Goal: Task Accomplishment & Management: Manage account settings

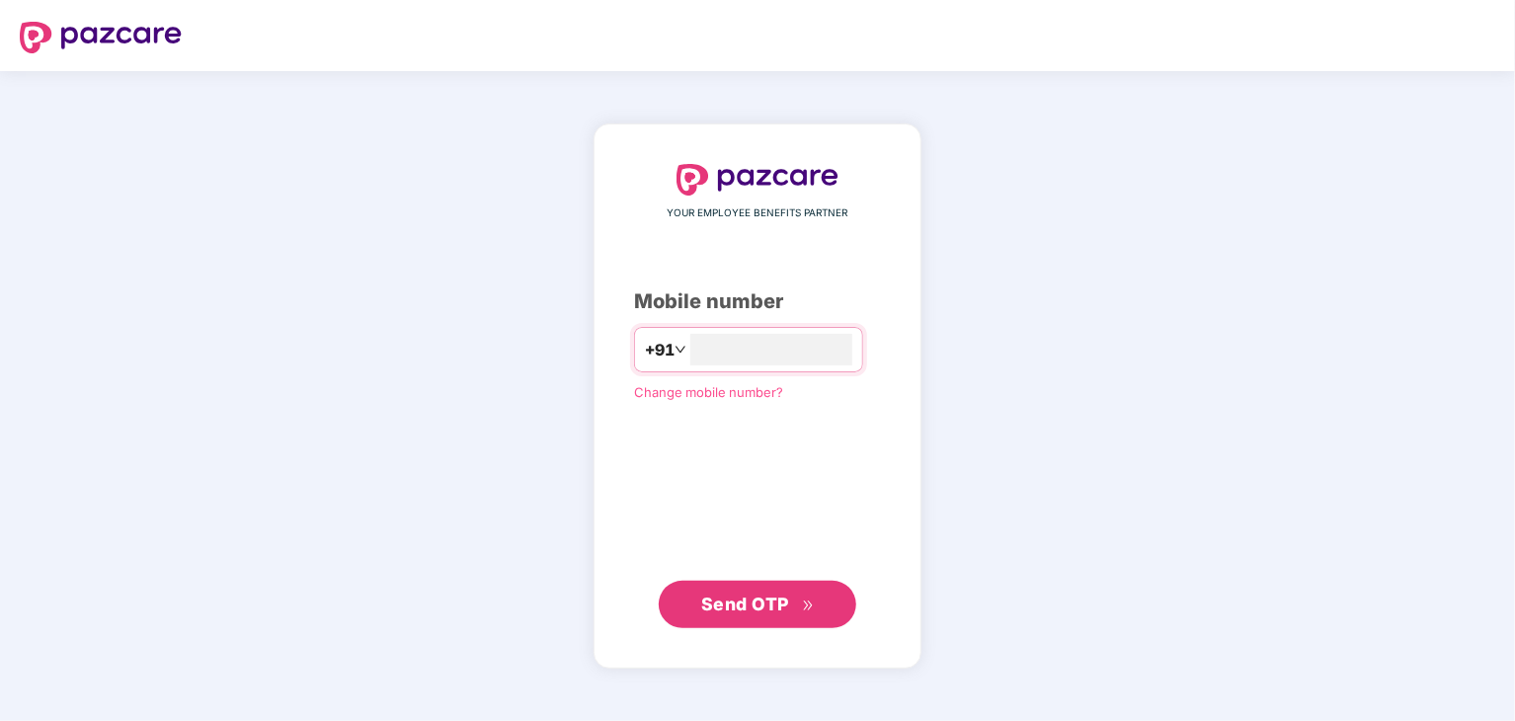
type input "**********"
click at [758, 598] on span "Send OTP" at bounding box center [745, 602] width 88 height 21
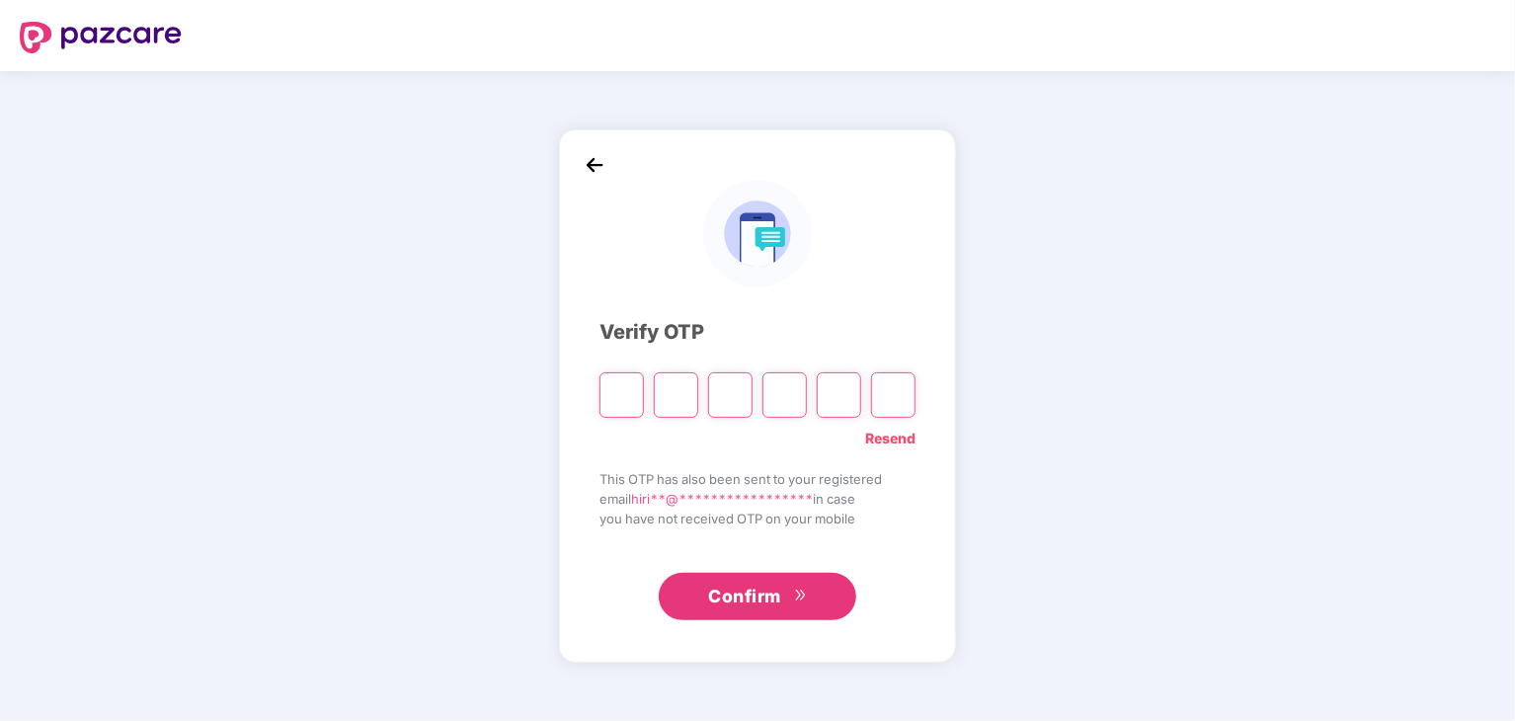
type input "*"
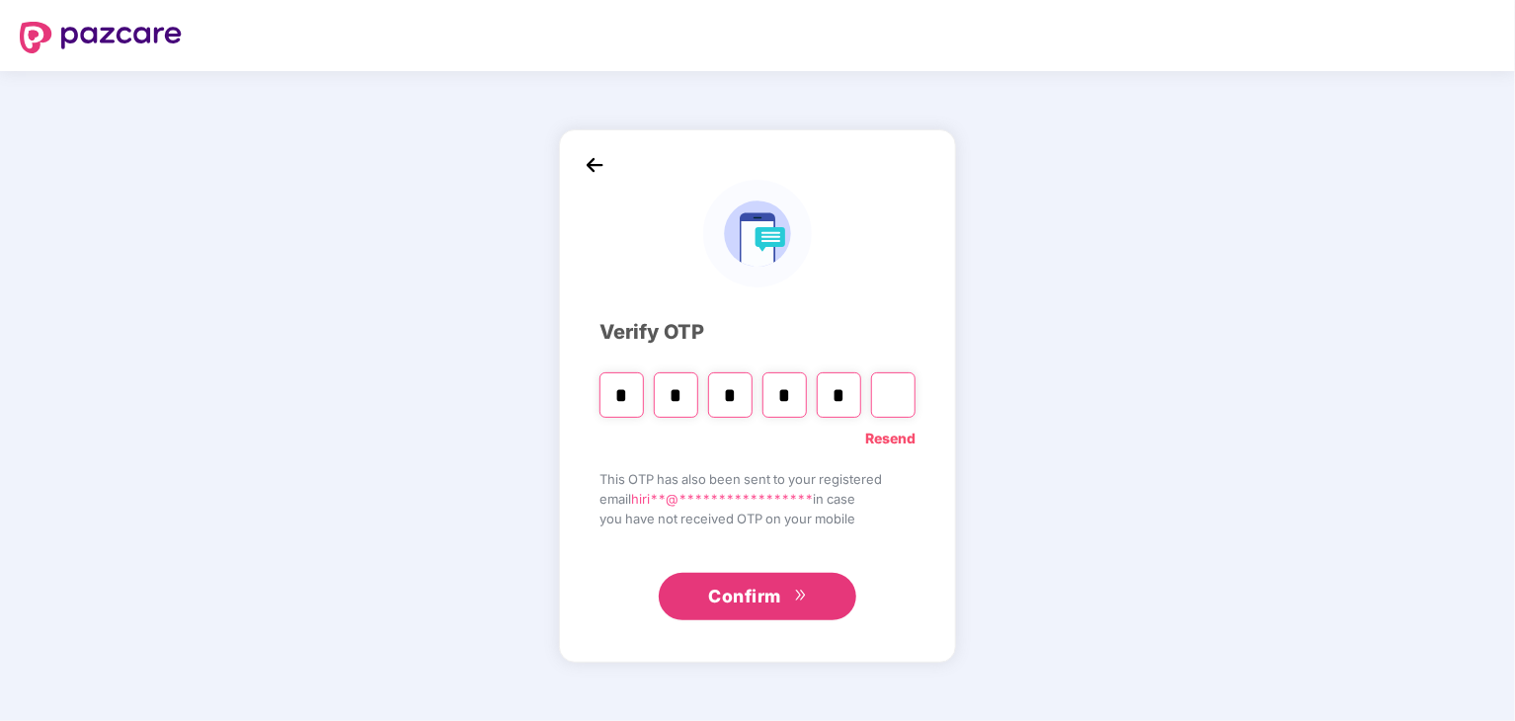
type input "*"
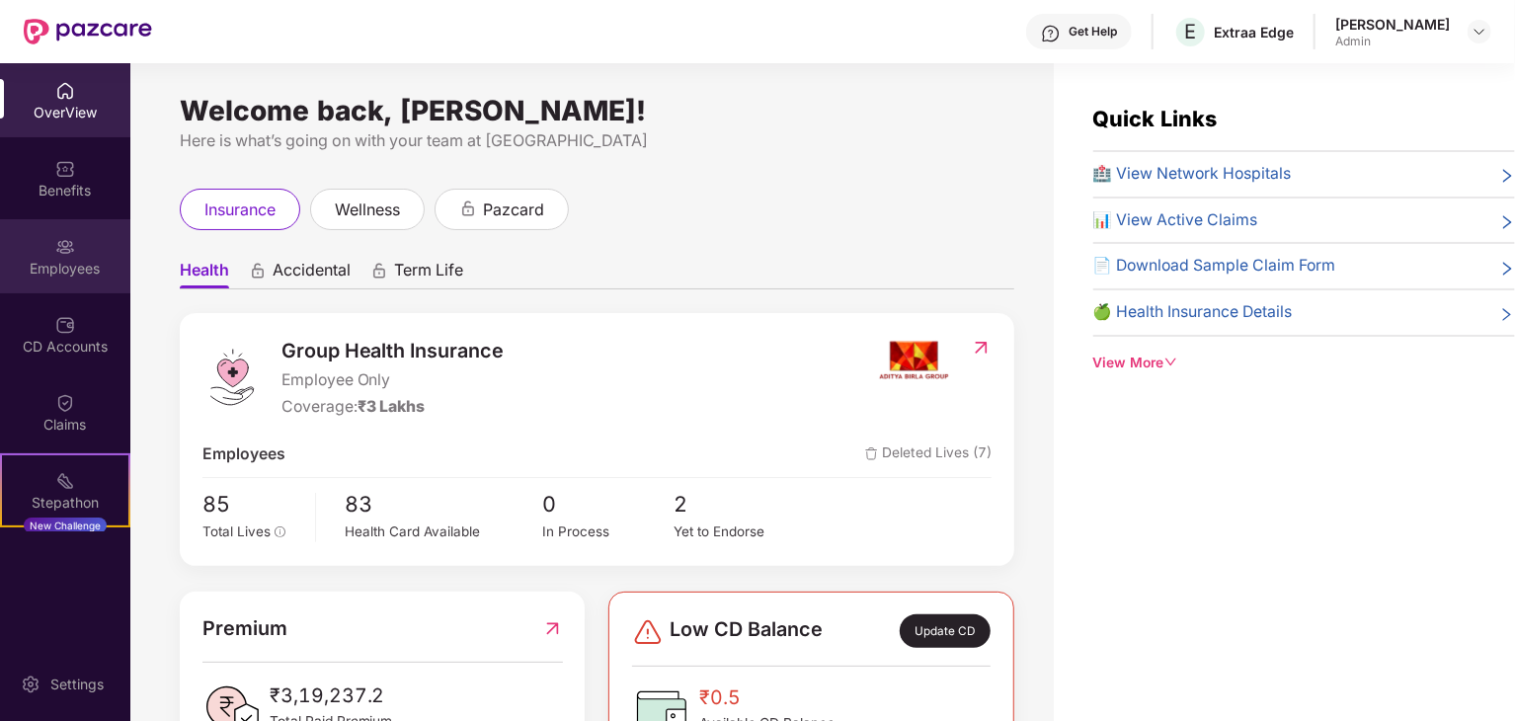
click at [61, 262] on div "Employees" at bounding box center [65, 269] width 130 height 20
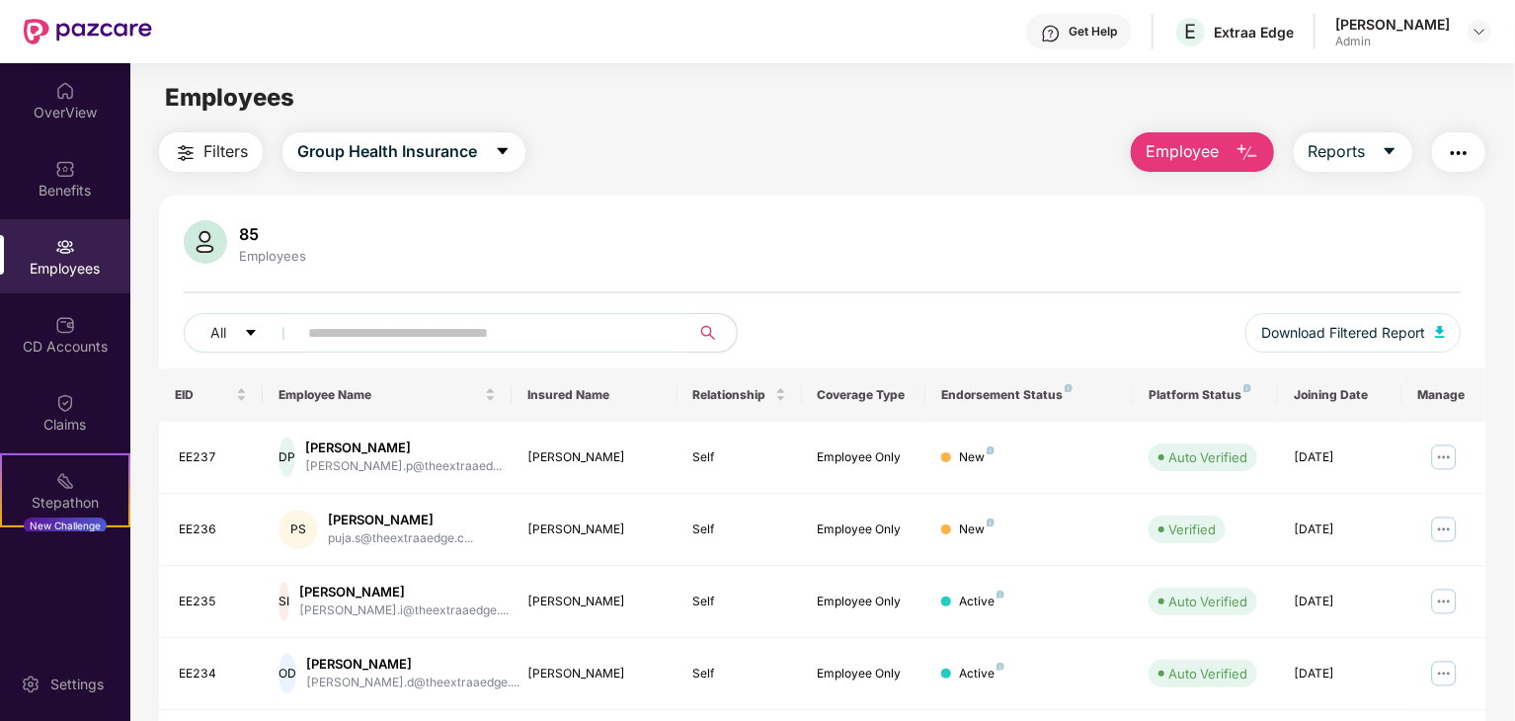
click at [1241, 146] on img "button" at bounding box center [1247, 153] width 24 height 24
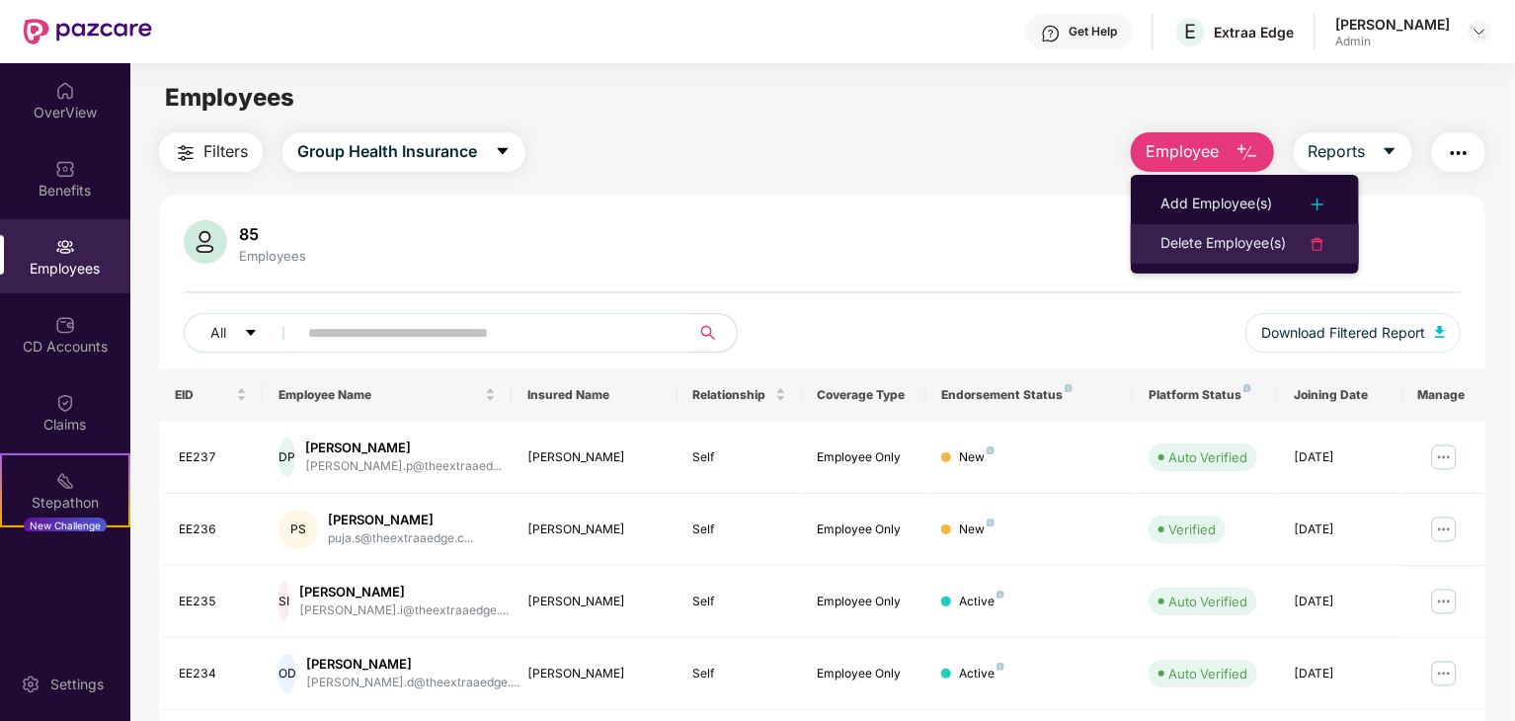
click at [1206, 240] on div "Delete Employee(s)" at bounding box center [1222, 244] width 125 height 24
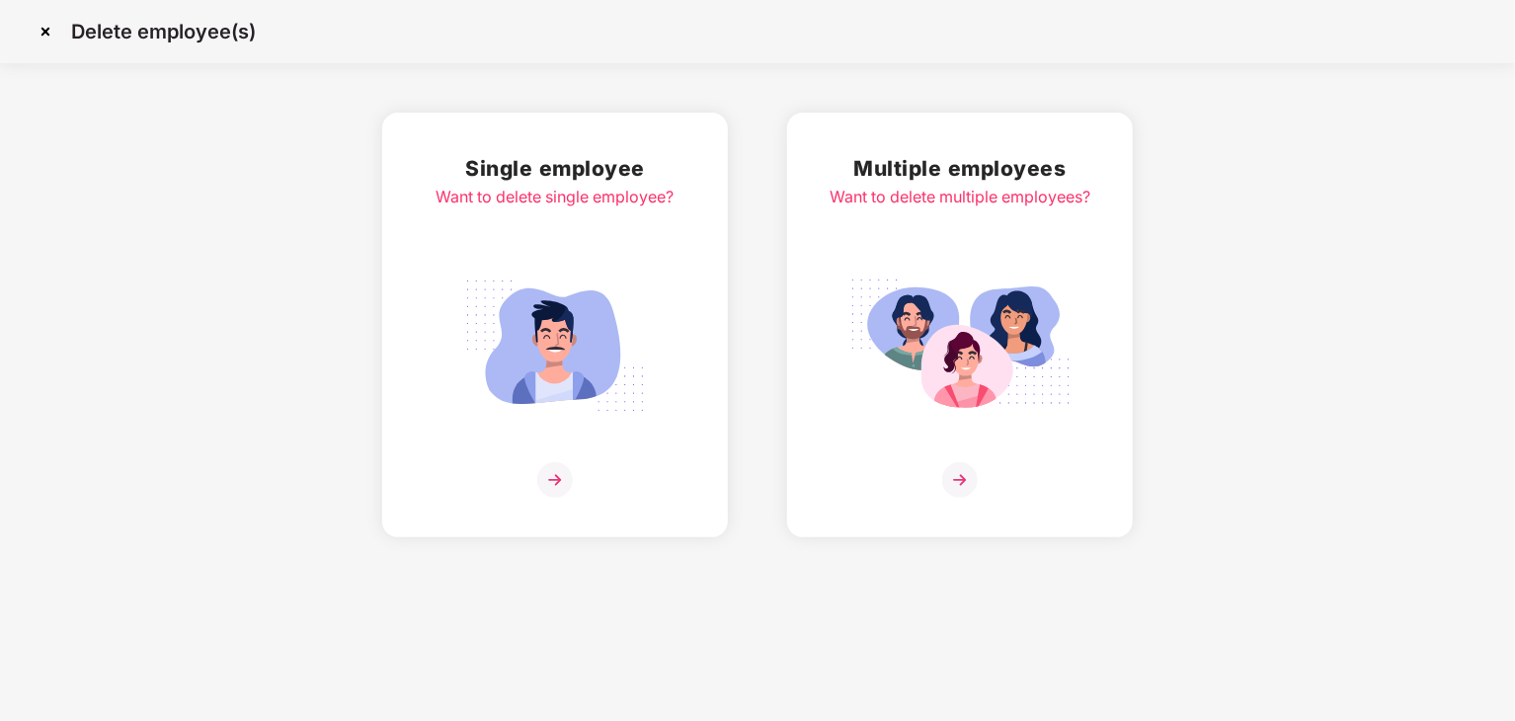
click at [585, 338] on img at bounding box center [554, 346] width 221 height 154
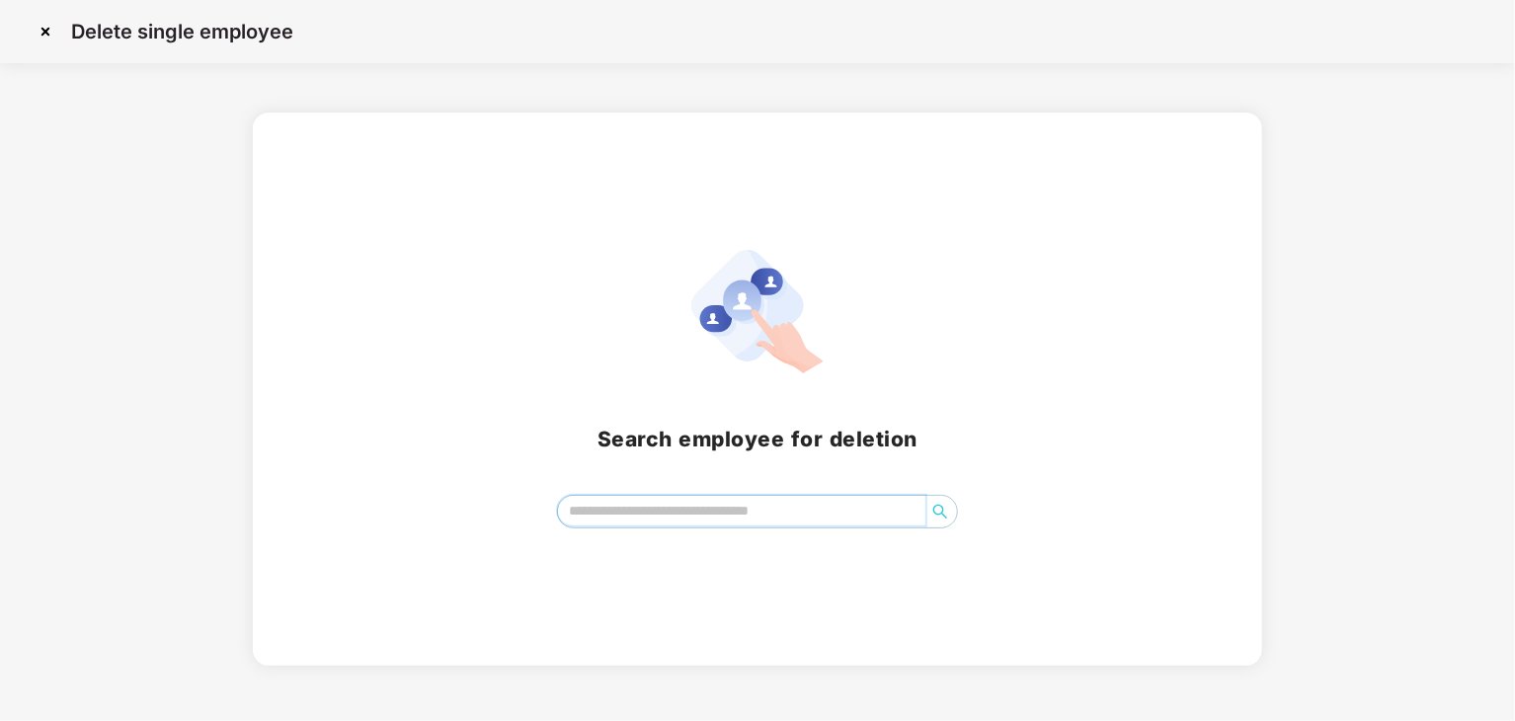
click at [663, 511] on input "search" at bounding box center [741, 511] width 367 height 30
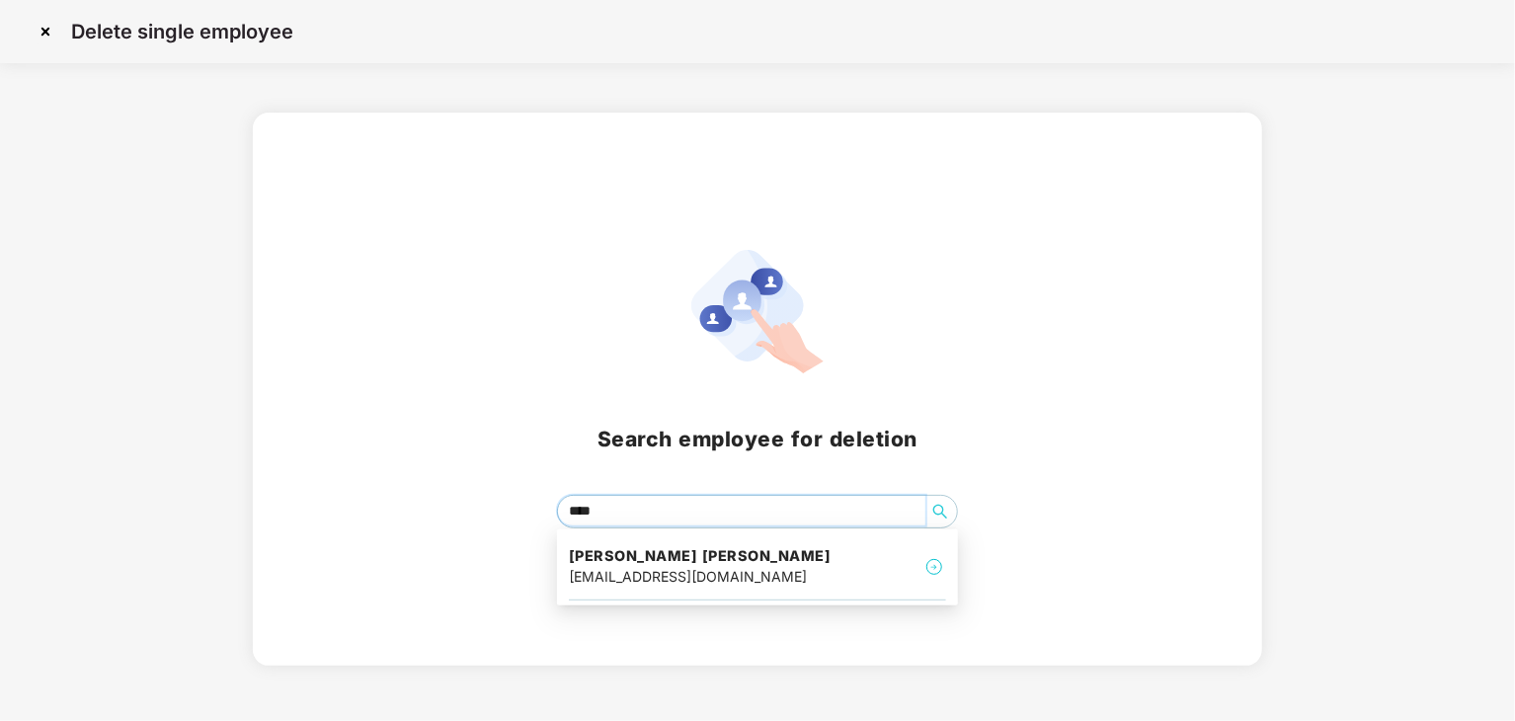
type input "*****"
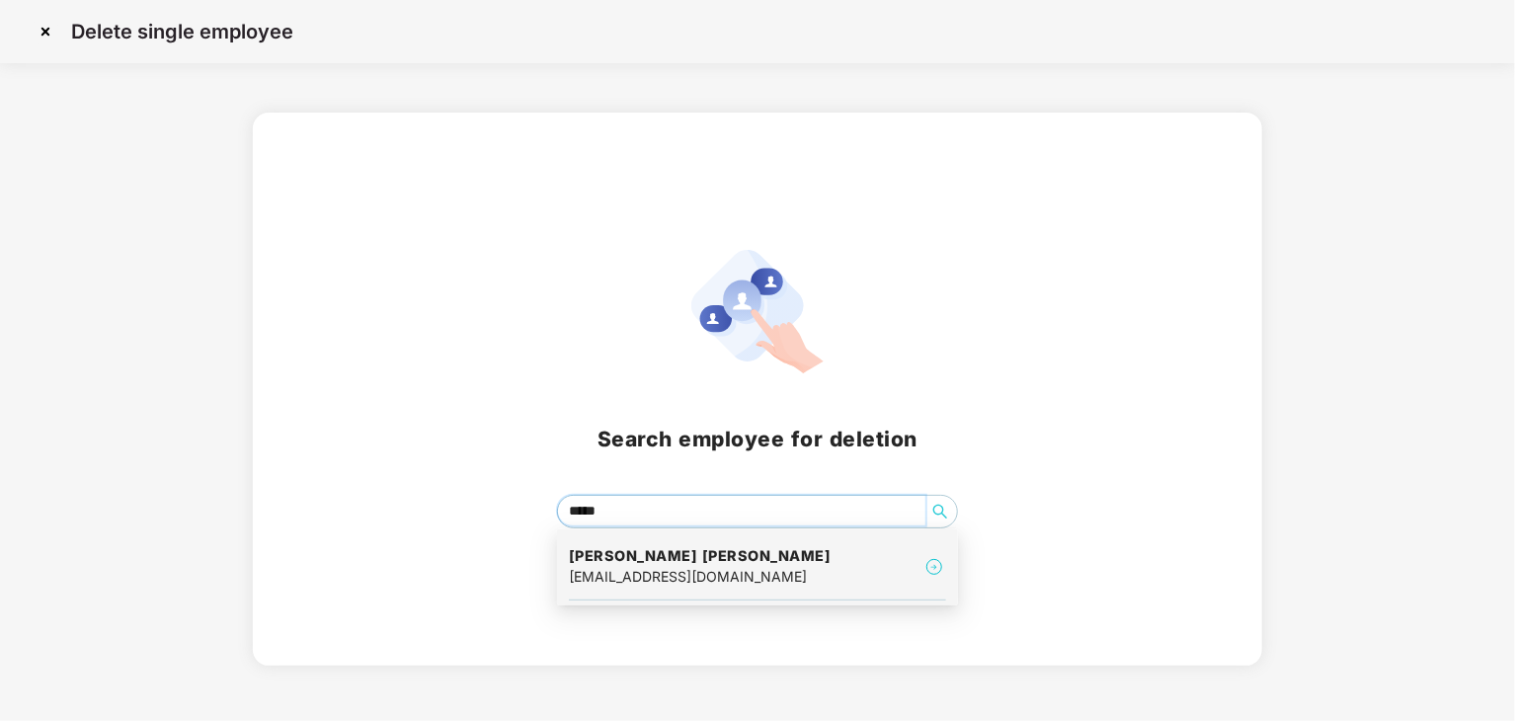
click at [699, 567] on div "[EMAIL_ADDRESS][DOMAIN_NAME]" at bounding box center [700, 577] width 263 height 22
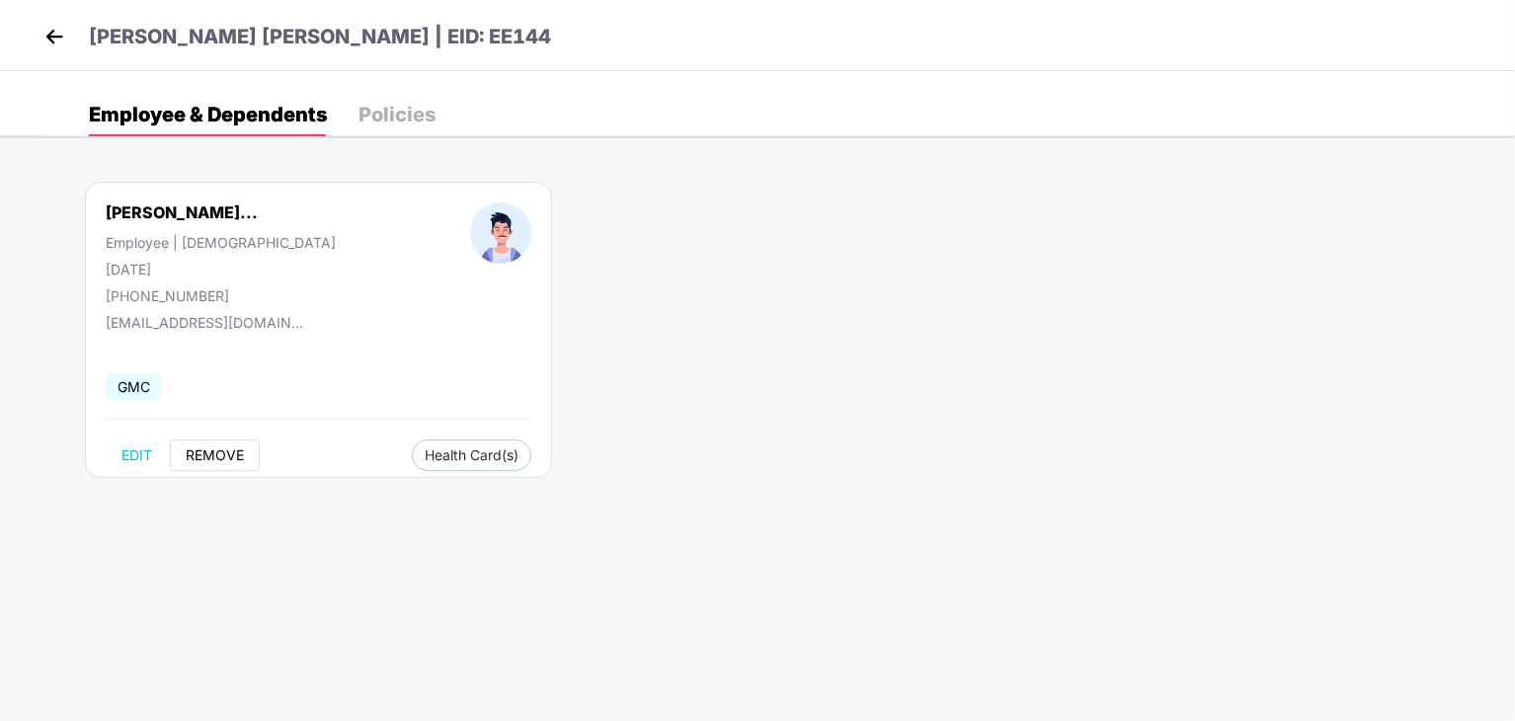
click at [215, 453] on span "REMOVE" at bounding box center [215, 455] width 58 height 16
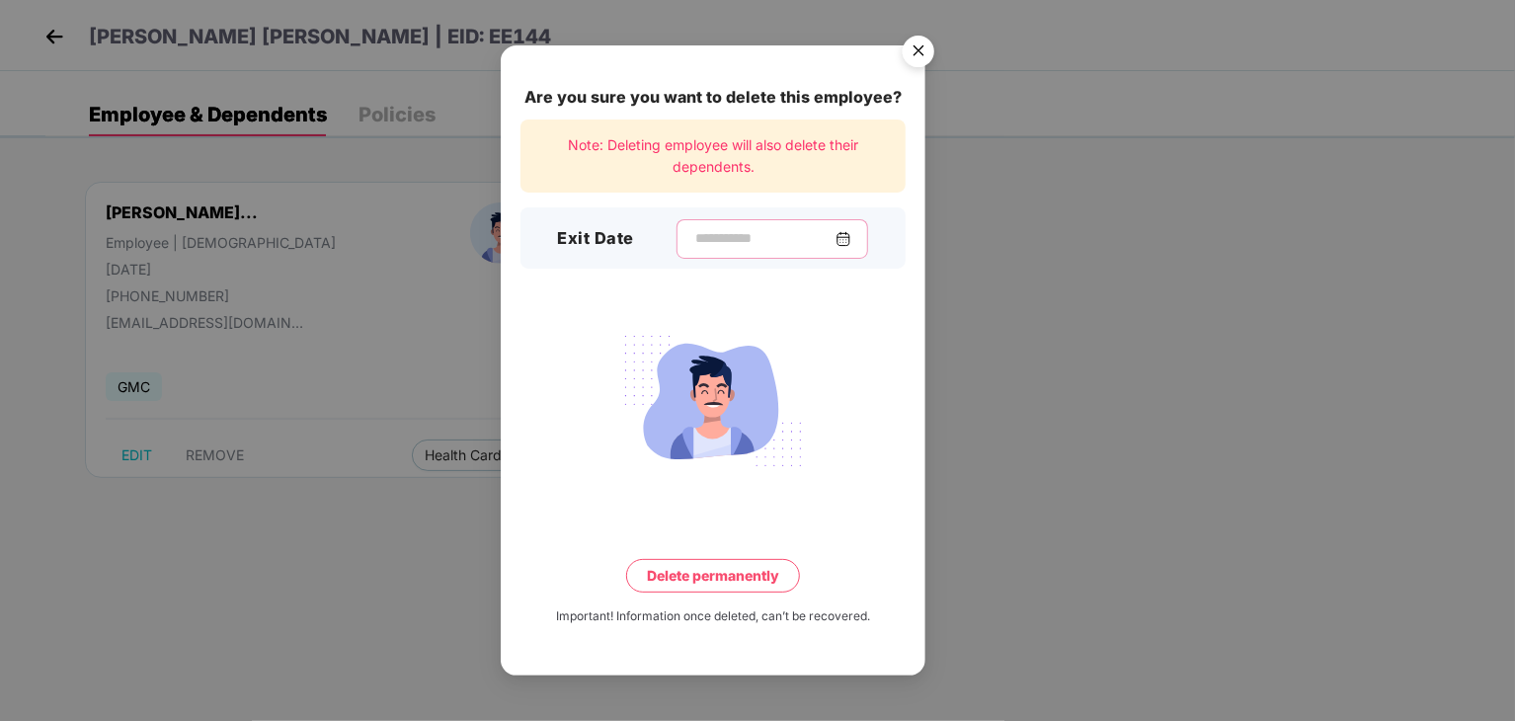
click at [762, 236] on input at bounding box center [764, 238] width 142 height 21
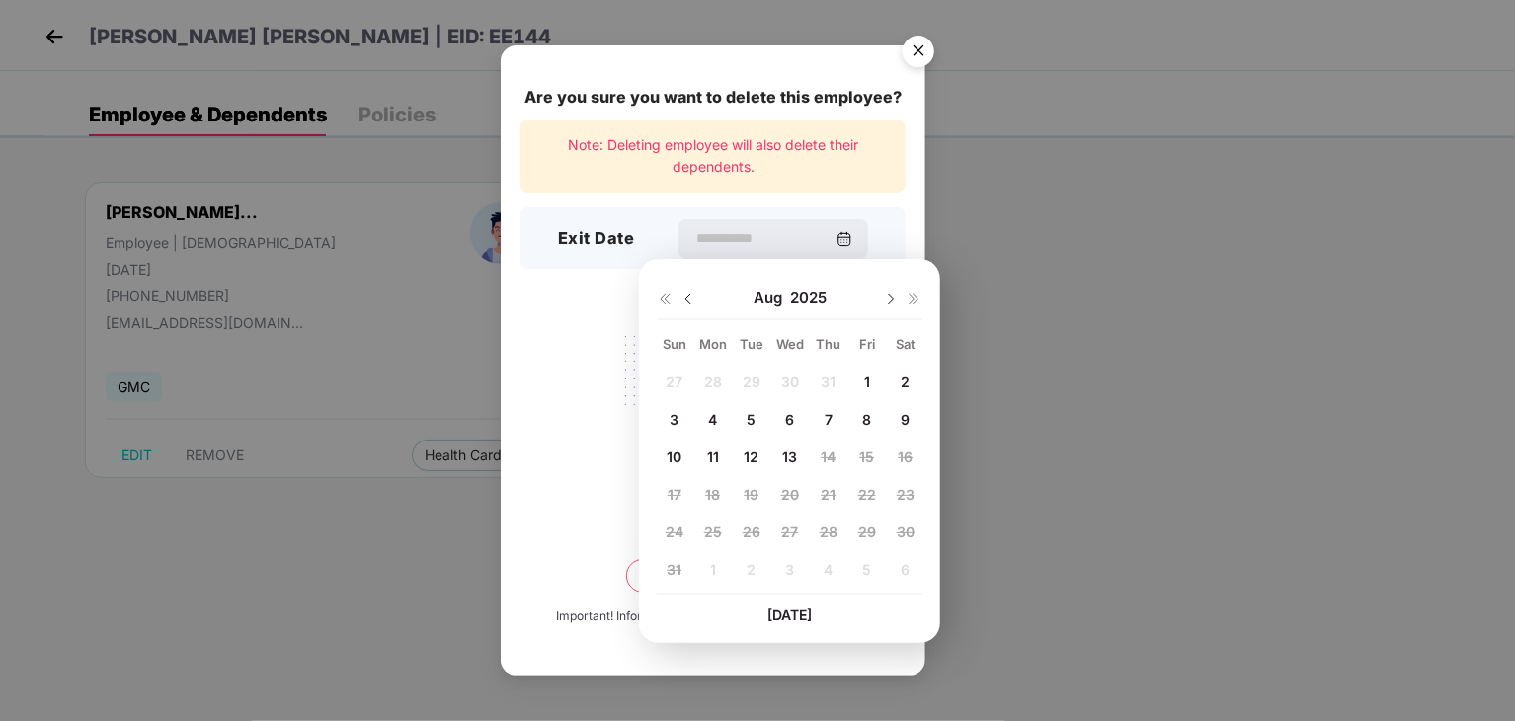
click at [794, 460] on span "13" at bounding box center [789, 456] width 15 height 17
type input "**********"
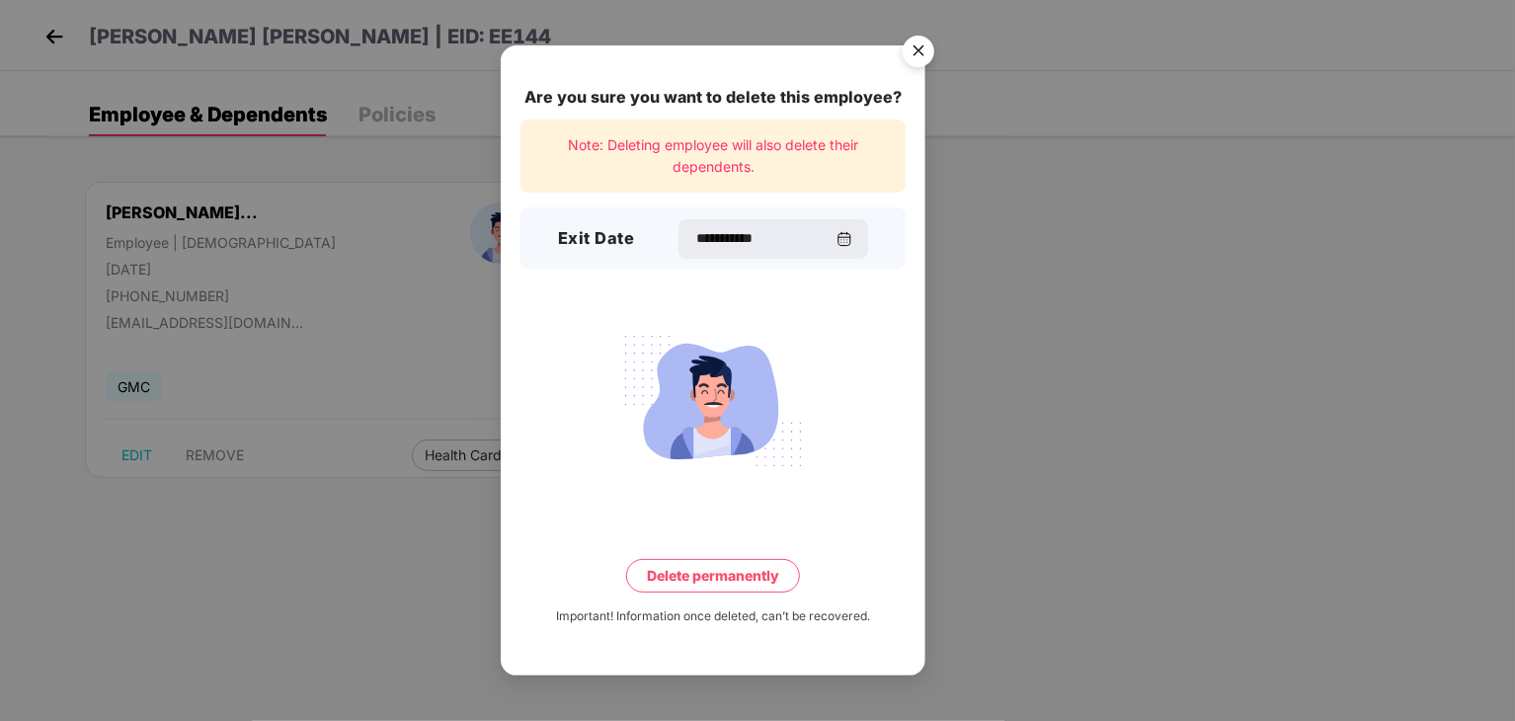
click at [753, 580] on button "Delete permanently" at bounding box center [713, 576] width 174 height 34
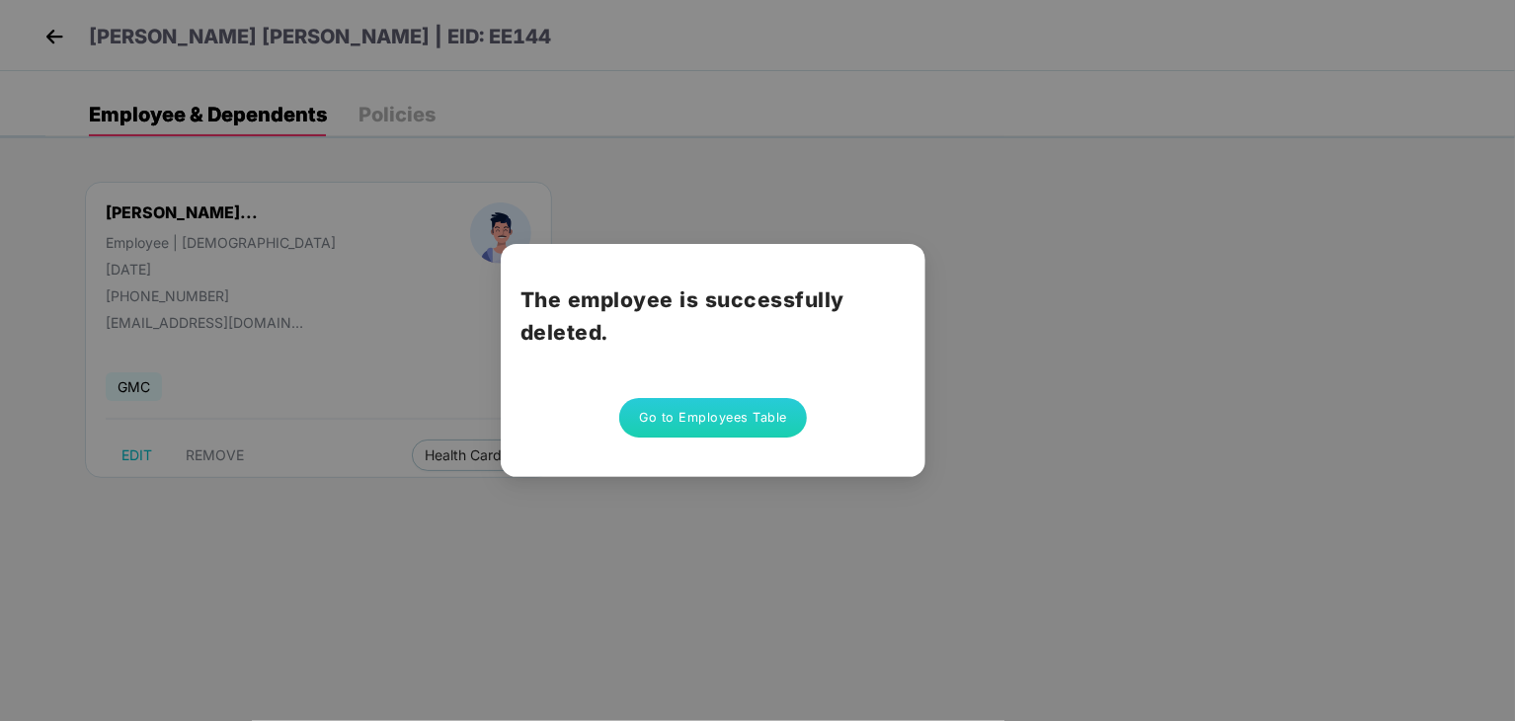
click at [735, 411] on button "Go to Employees Table" at bounding box center [713, 417] width 188 height 39
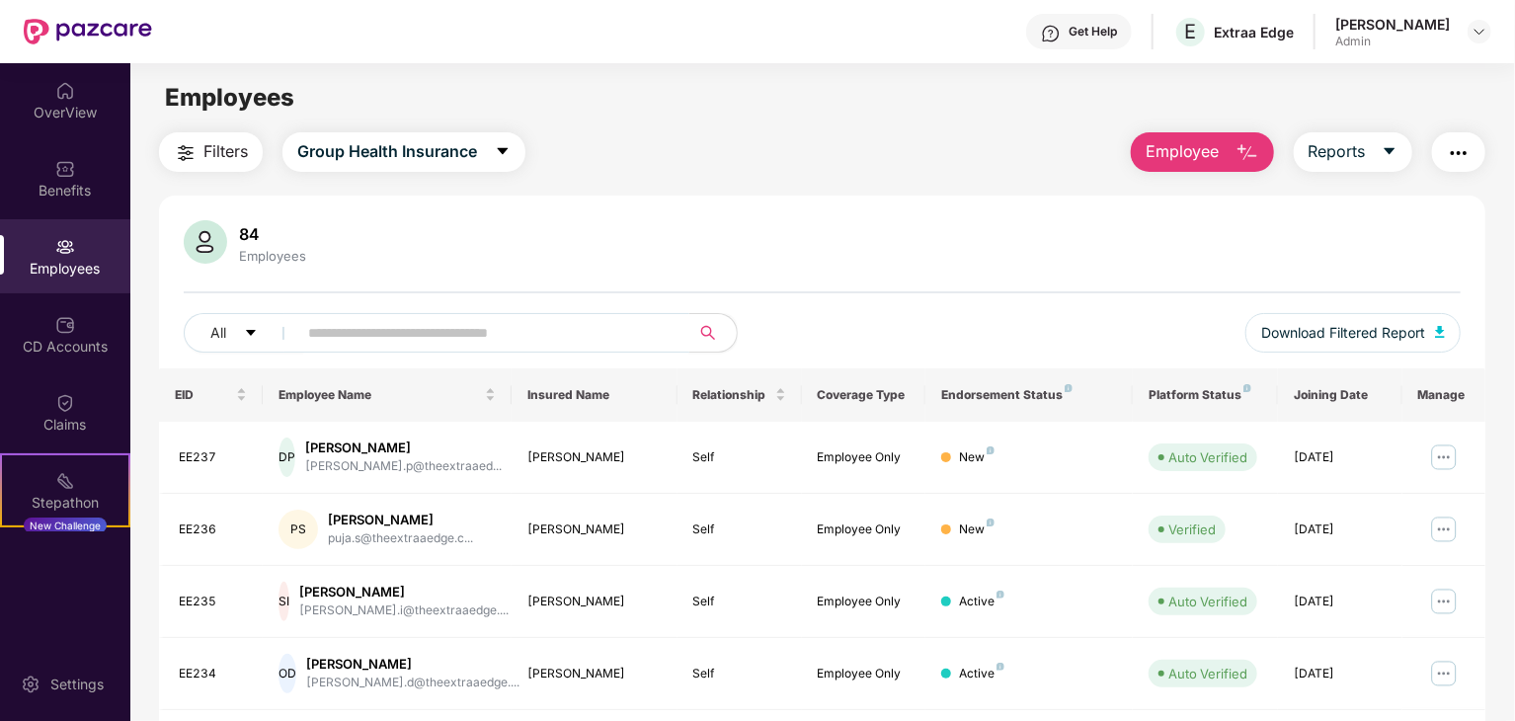
click at [491, 333] on input "text" at bounding box center [485, 333] width 354 height 30
type input "*****"
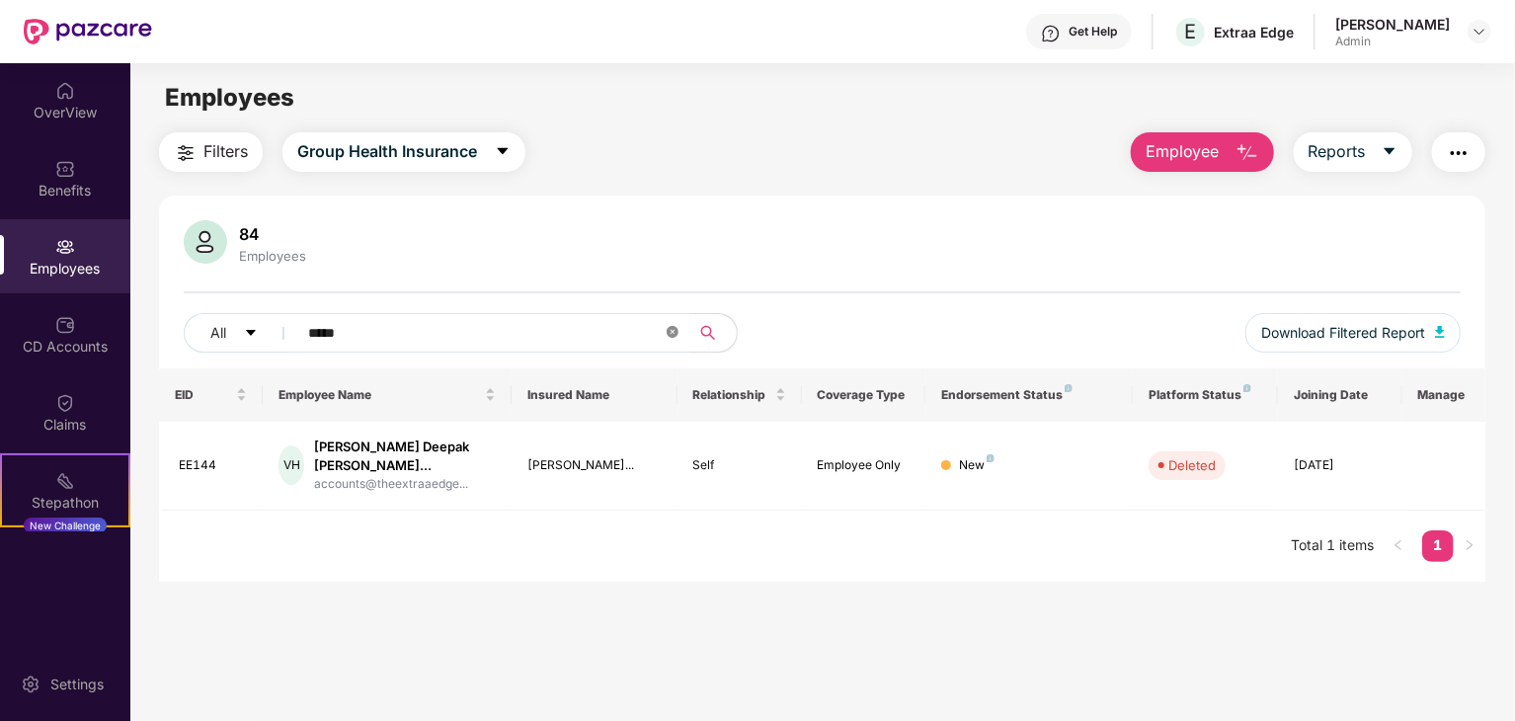
click at [676, 331] on icon "close-circle" at bounding box center [673, 332] width 12 height 12
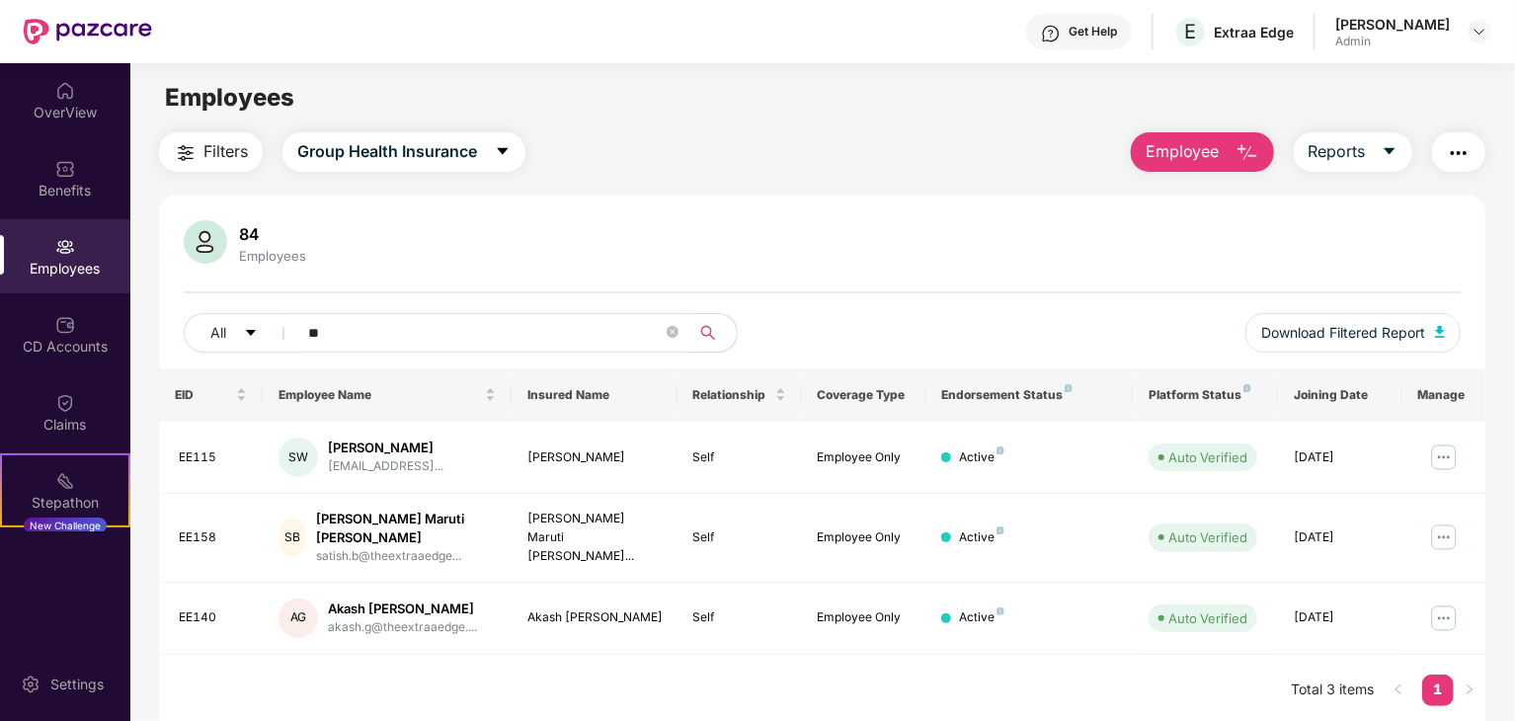
type input "*"
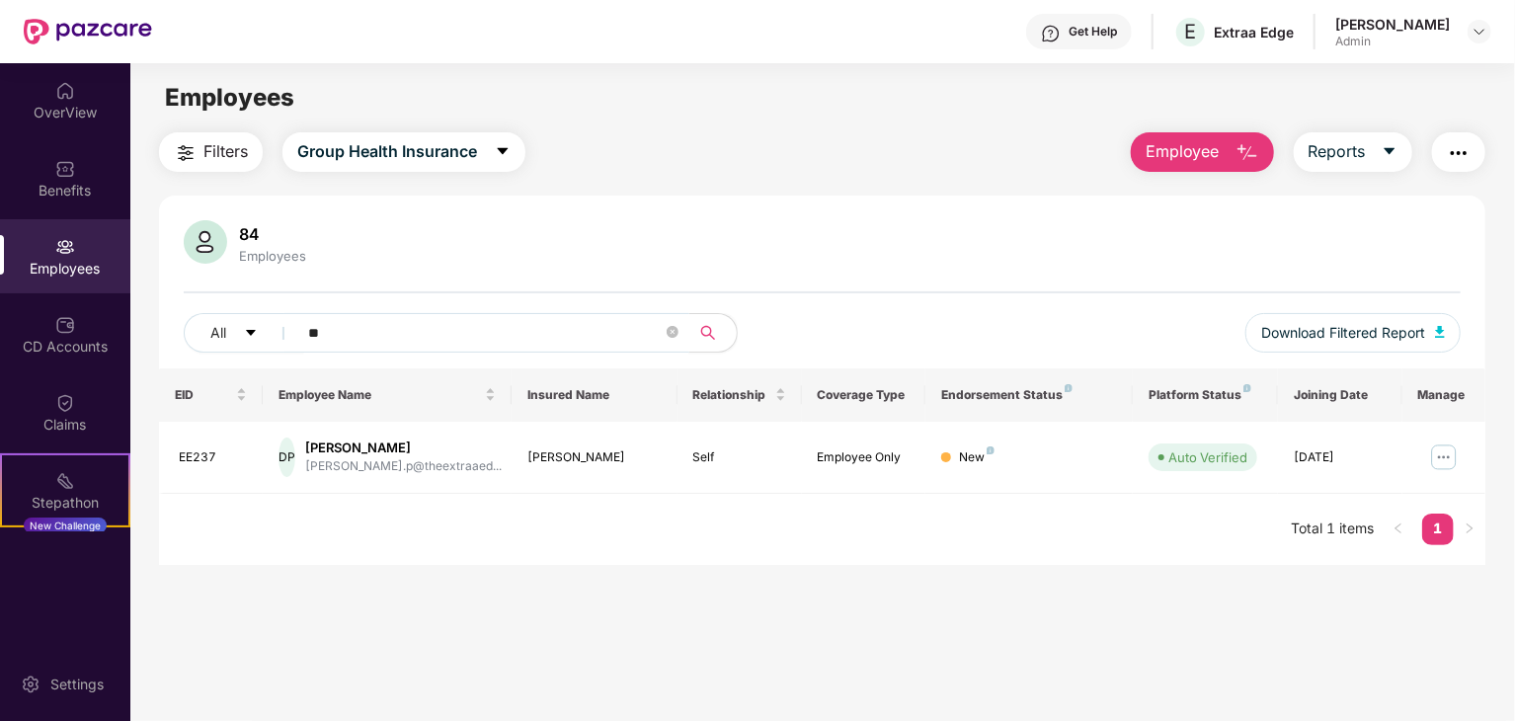
type input "*"
